Goal: Find specific page/section: Find specific page/section

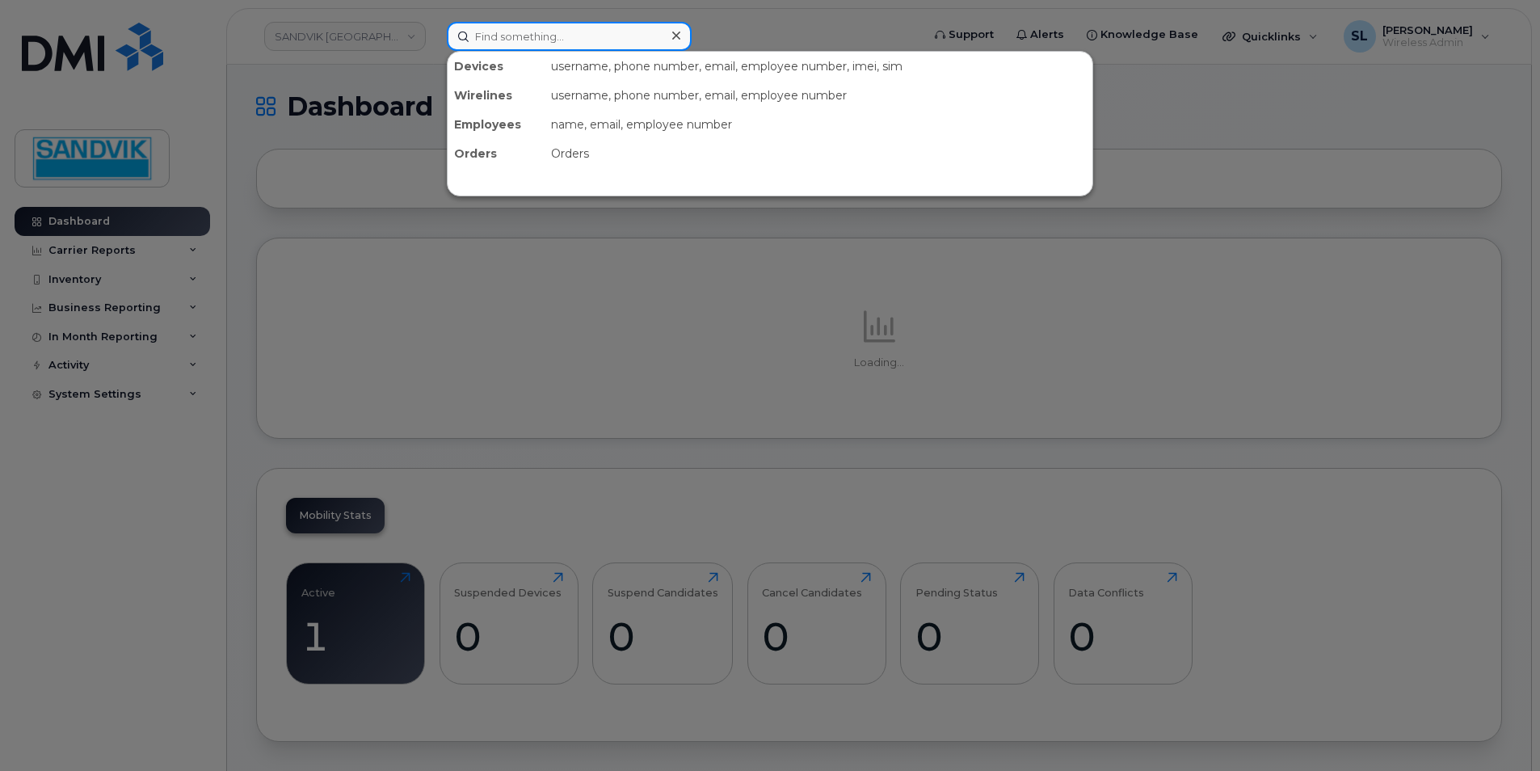
click at [534, 35] on input at bounding box center [569, 36] width 245 height 29
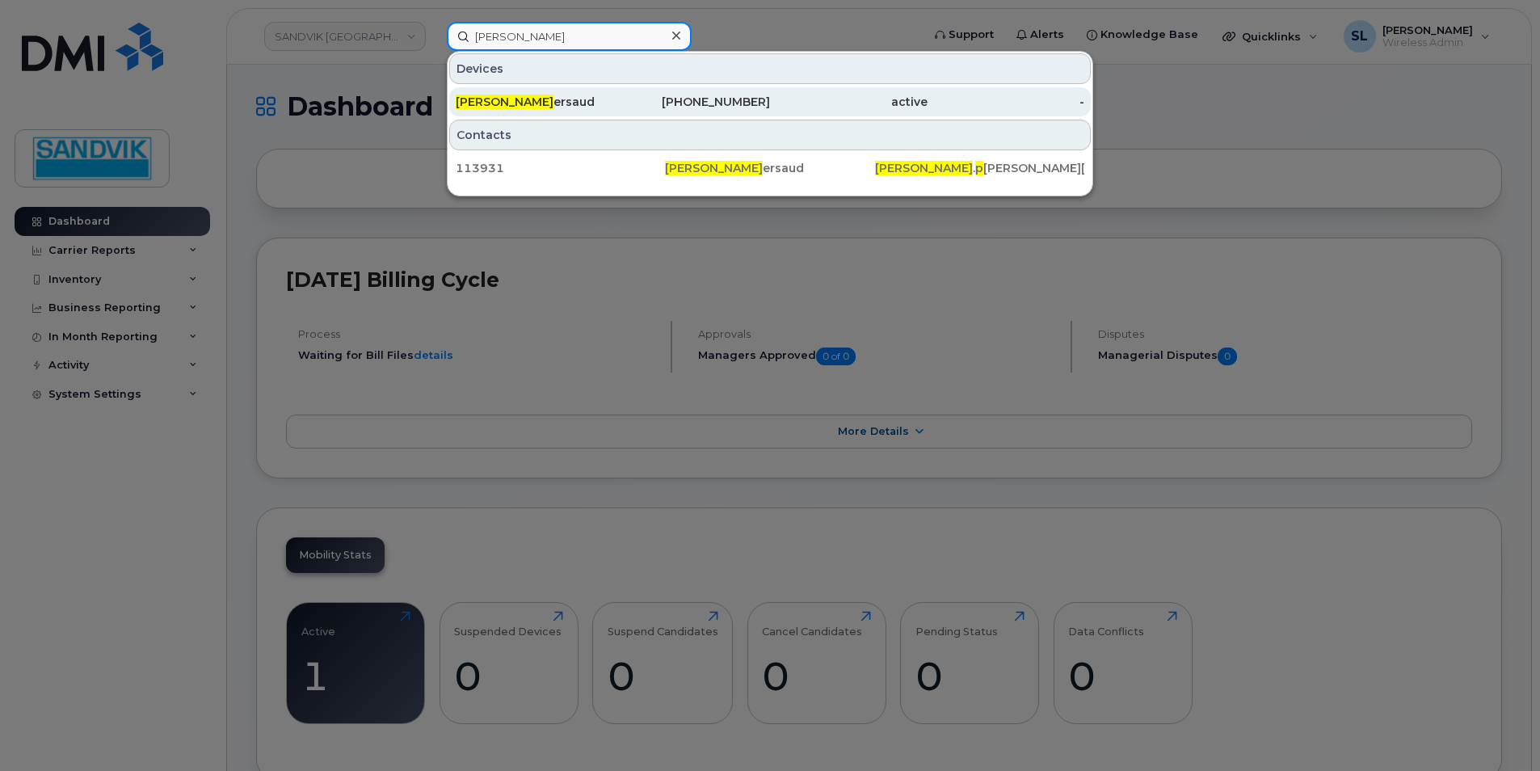
type input "terry p"
click at [533, 100] on div "Terry P ersaud" at bounding box center [535, 102] width 158 height 16
